Goal: Information Seeking & Learning: Check status

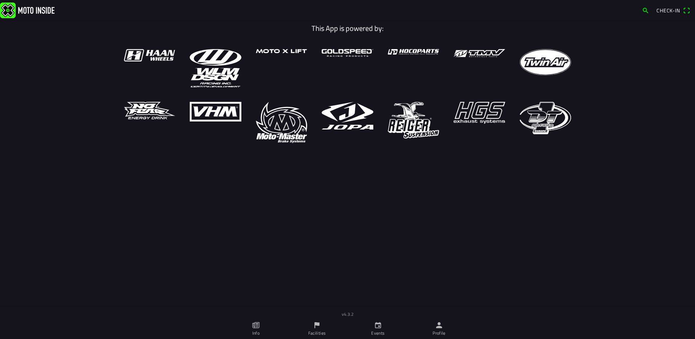
click at [679, 9] on span "Check-in" at bounding box center [668, 11] width 24 height 8
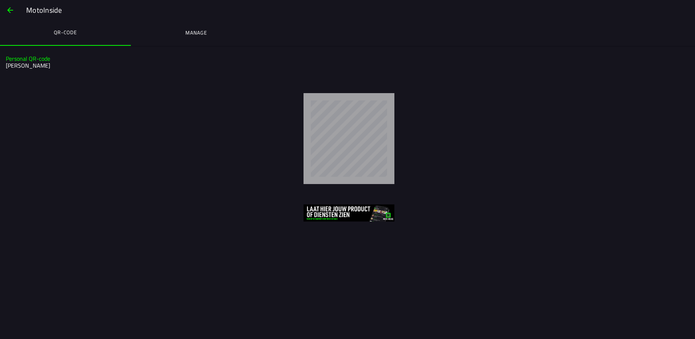
click at [23, 10] on ion-title "MotoInside" at bounding box center [357, 10] width 676 height 11
click at [16, 9] on button "button" at bounding box center [9, 9] width 17 height 17
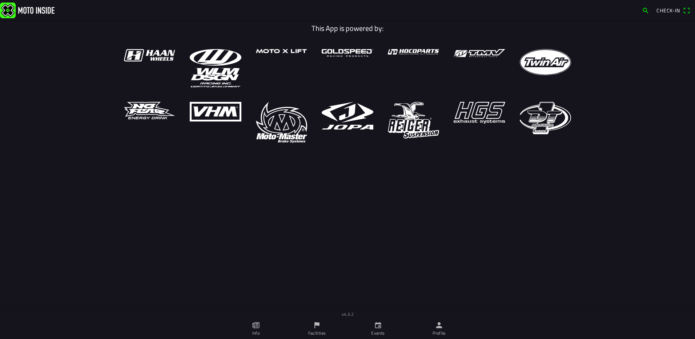
click at [378, 328] on icon "calendar" at bounding box center [378, 325] width 6 height 6
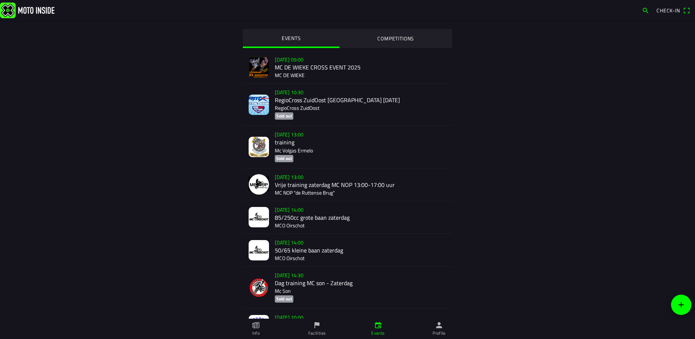
click at [424, 330] on link "Profile" at bounding box center [438, 328] width 61 height 20
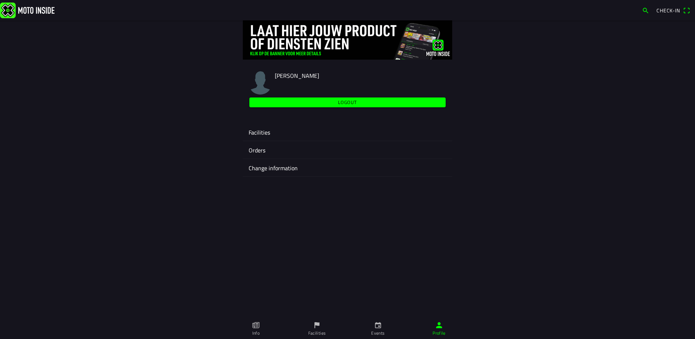
click at [264, 131] on ion-label "Facilities" at bounding box center [348, 132] width 198 height 9
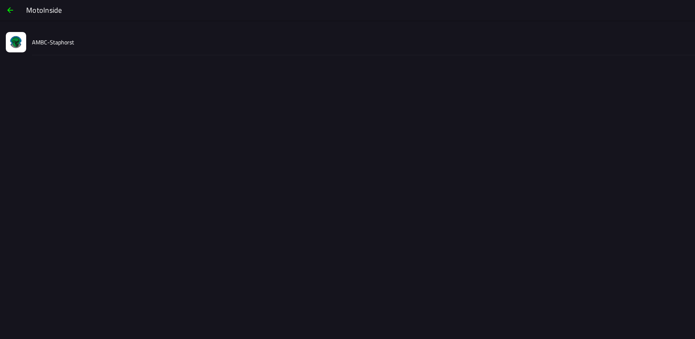
click at [0, 0] on slot "AMBC-Staphorst" at bounding box center [0, 0] width 0 height 0
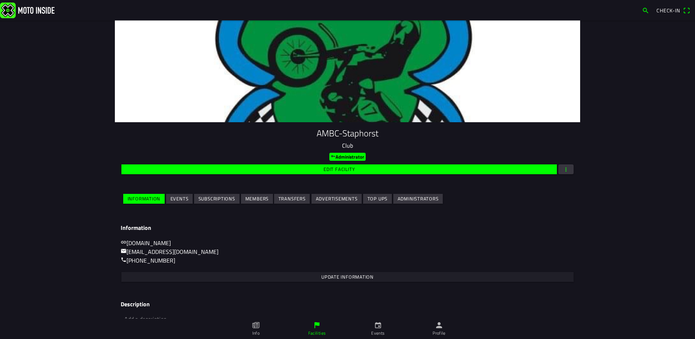
scroll to position [36, 0]
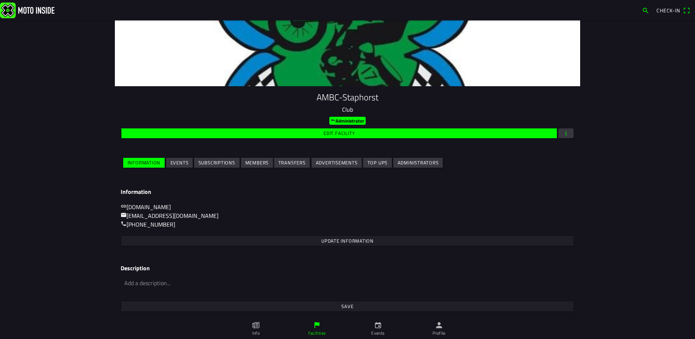
click at [0, 0] on slot "Subscriptions" at bounding box center [0, 0] width 0 height 0
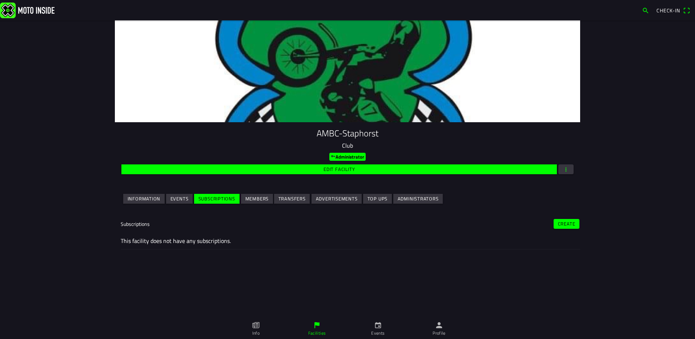
click at [188, 202] on ion-col "Events" at bounding box center [179, 198] width 28 height 13
click at [0, 0] on slot "Events" at bounding box center [0, 0] width 0 height 0
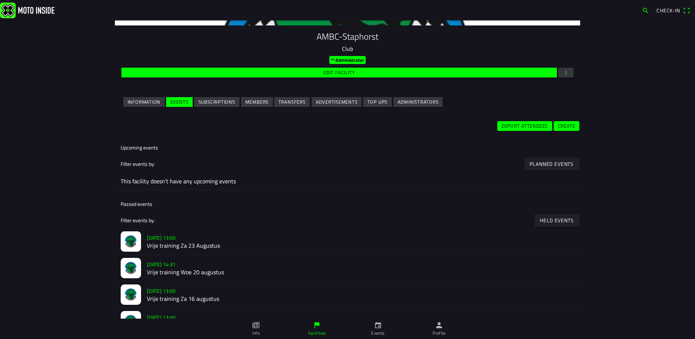
scroll to position [145, 0]
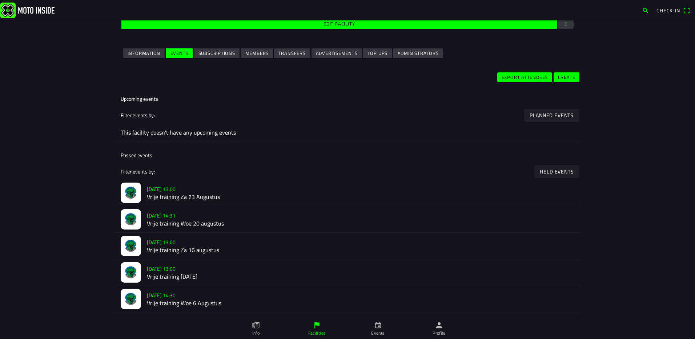
click at [190, 194] on h2 "Vrije training Za 23 Augustus" at bounding box center [360, 196] width 427 height 7
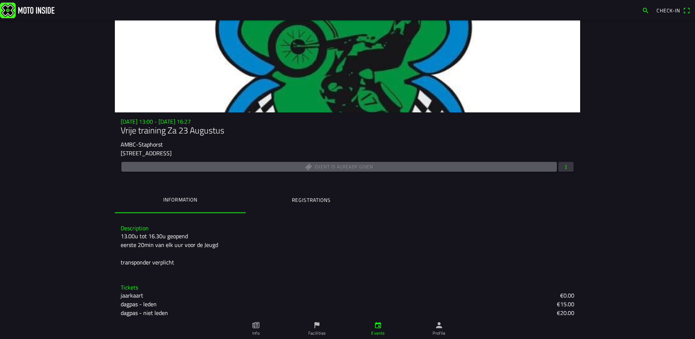
scroll to position [14, 0]
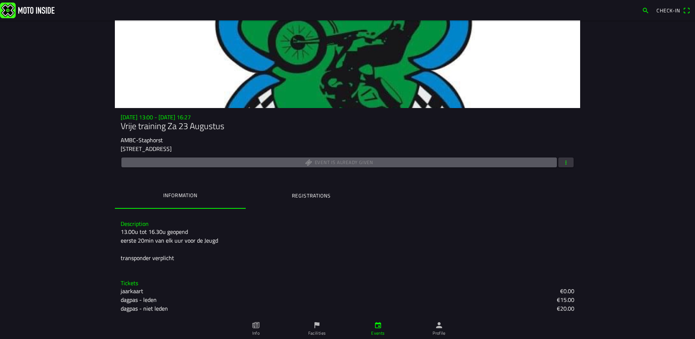
click at [286, 195] on button "Registrations" at bounding box center [311, 195] width 131 height 25
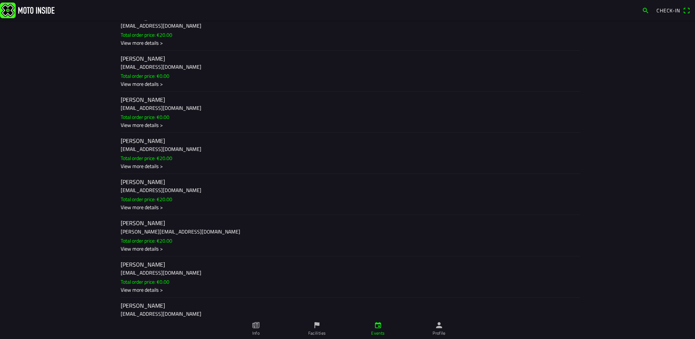
scroll to position [581, 0]
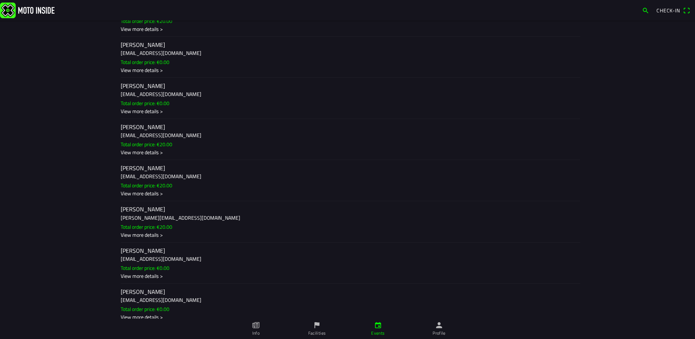
click at [137, 252] on h2 "[PERSON_NAME]" at bounding box center [347, 250] width 453 height 7
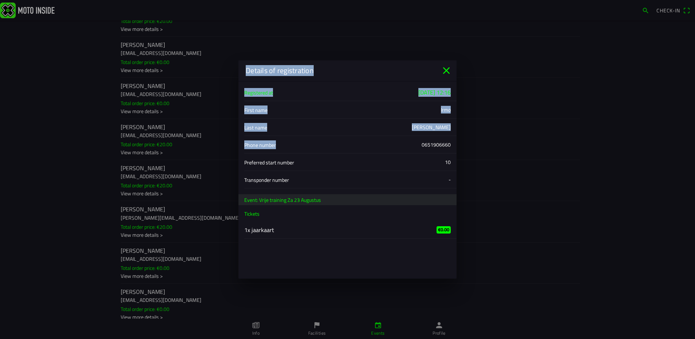
drag, startPoint x: 421, startPoint y: 144, endPoint x: 459, endPoint y: 141, distance: 37.5
click at [459, 141] on ion-modal "Details of registration Registered at [DATE] 12:16 First name [PERSON_NAME] Las…" at bounding box center [347, 169] width 695 height 339
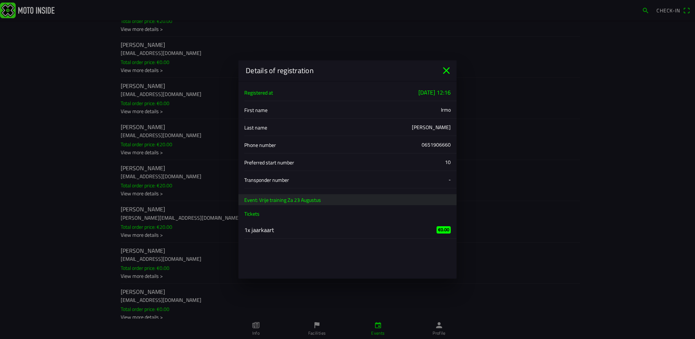
drag, startPoint x: 459, startPoint y: 141, endPoint x: 439, endPoint y: 146, distance: 20.6
click at [439, 146] on div "0651906660" at bounding box center [435, 145] width 29 height 8
